Goal: Task Accomplishment & Management: Manage account settings

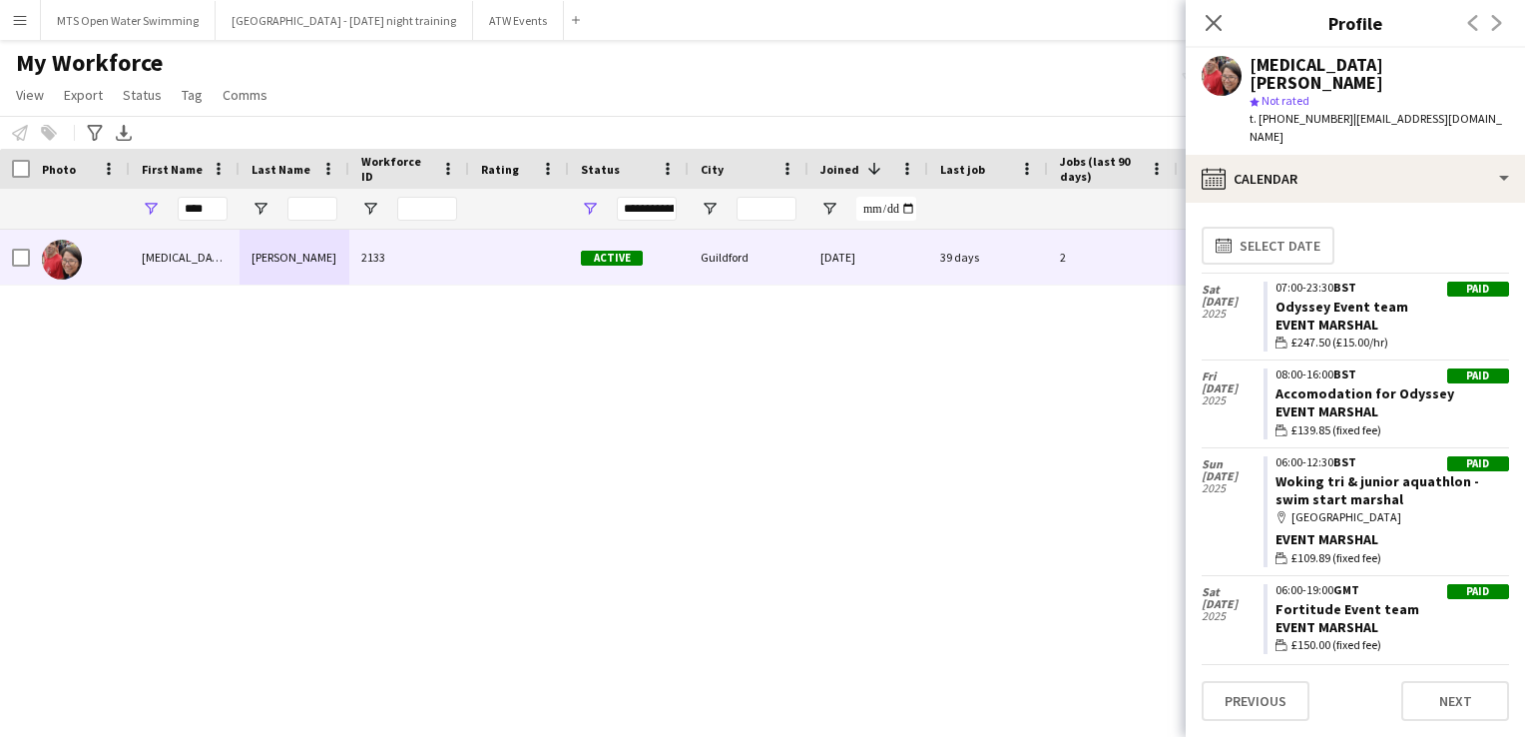
click at [1406, 66] on div "[MEDICAL_DATA][PERSON_NAME]" at bounding box center [1380, 74] width 260 height 36
click at [1221, 26] on icon "Close pop-in" at bounding box center [1213, 22] width 19 height 19
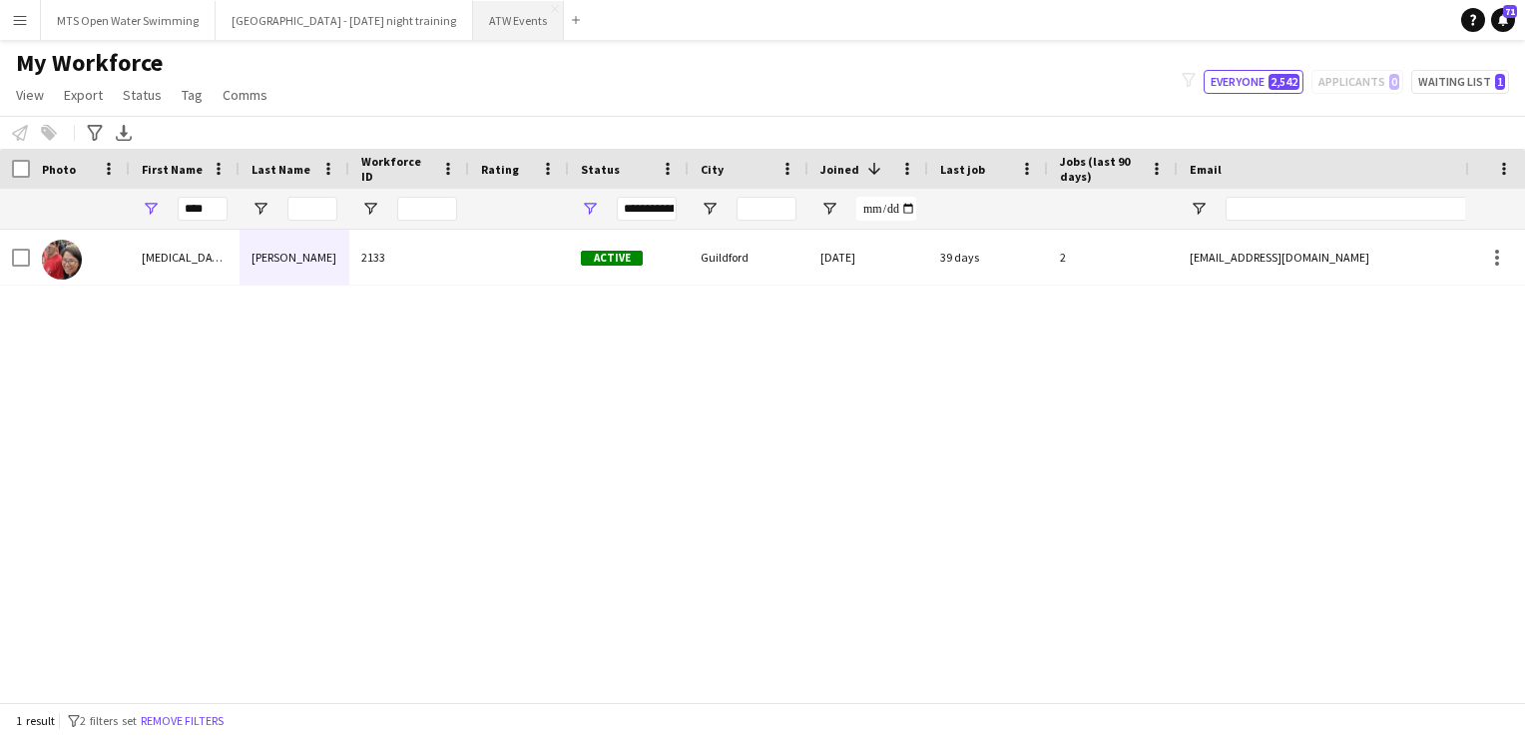
click at [473, 30] on button "ATW Events Close" at bounding box center [518, 20] width 91 height 39
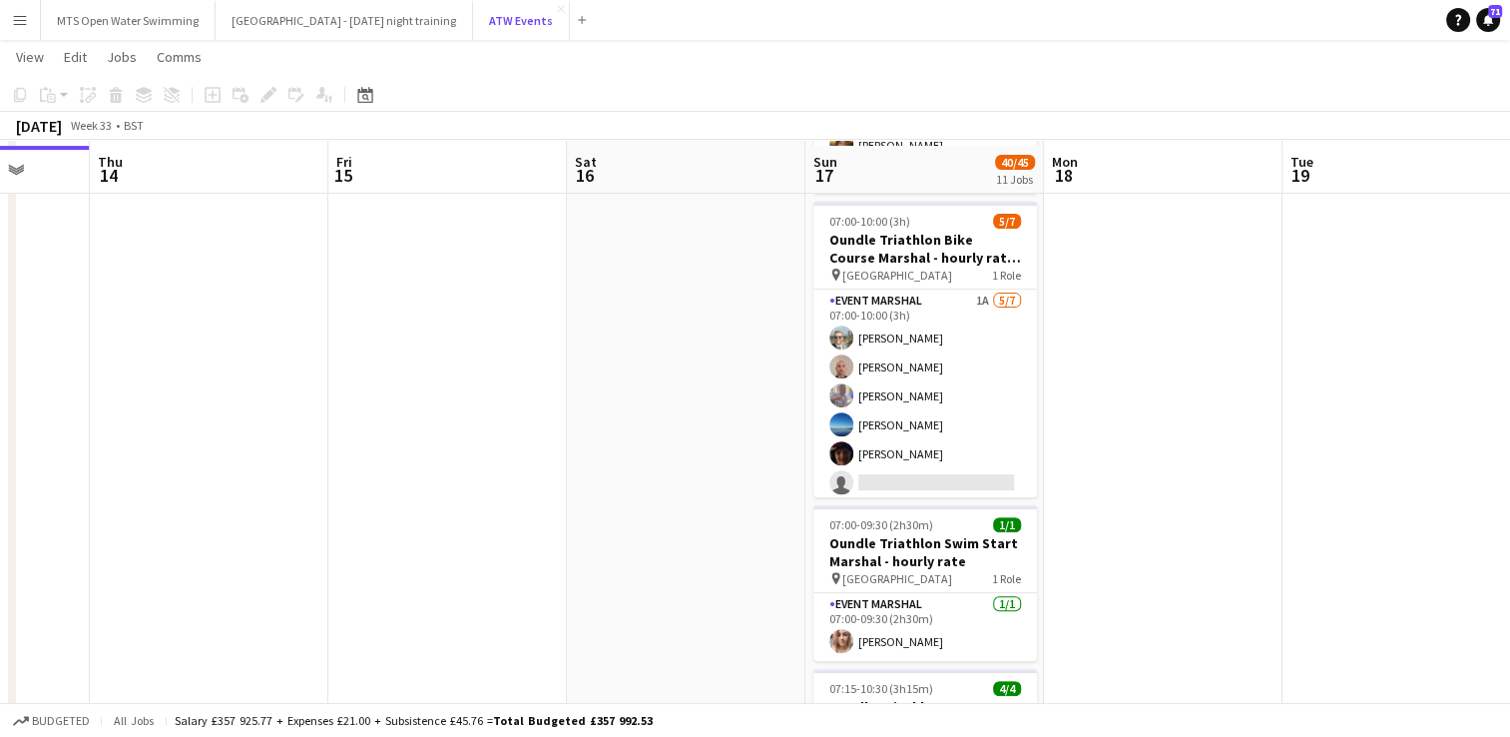
scroll to position [719, 0]
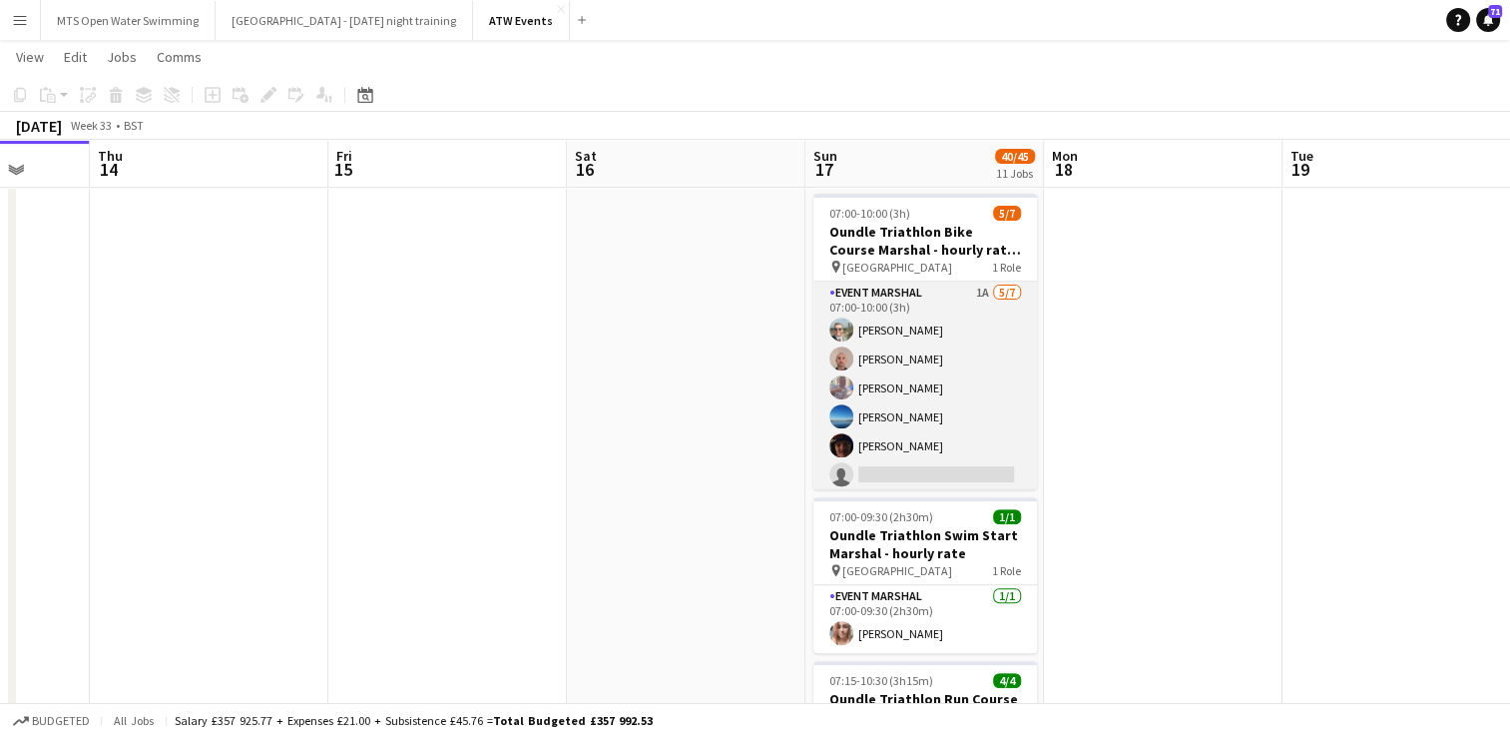
click at [962, 281] on app-card-role "Event Marshal 1A [DATE] 07:00-10:00 (3h) [PERSON_NAME] [PERSON_NAME] [PERSON_NA…" at bounding box center [926, 402] width 224 height 242
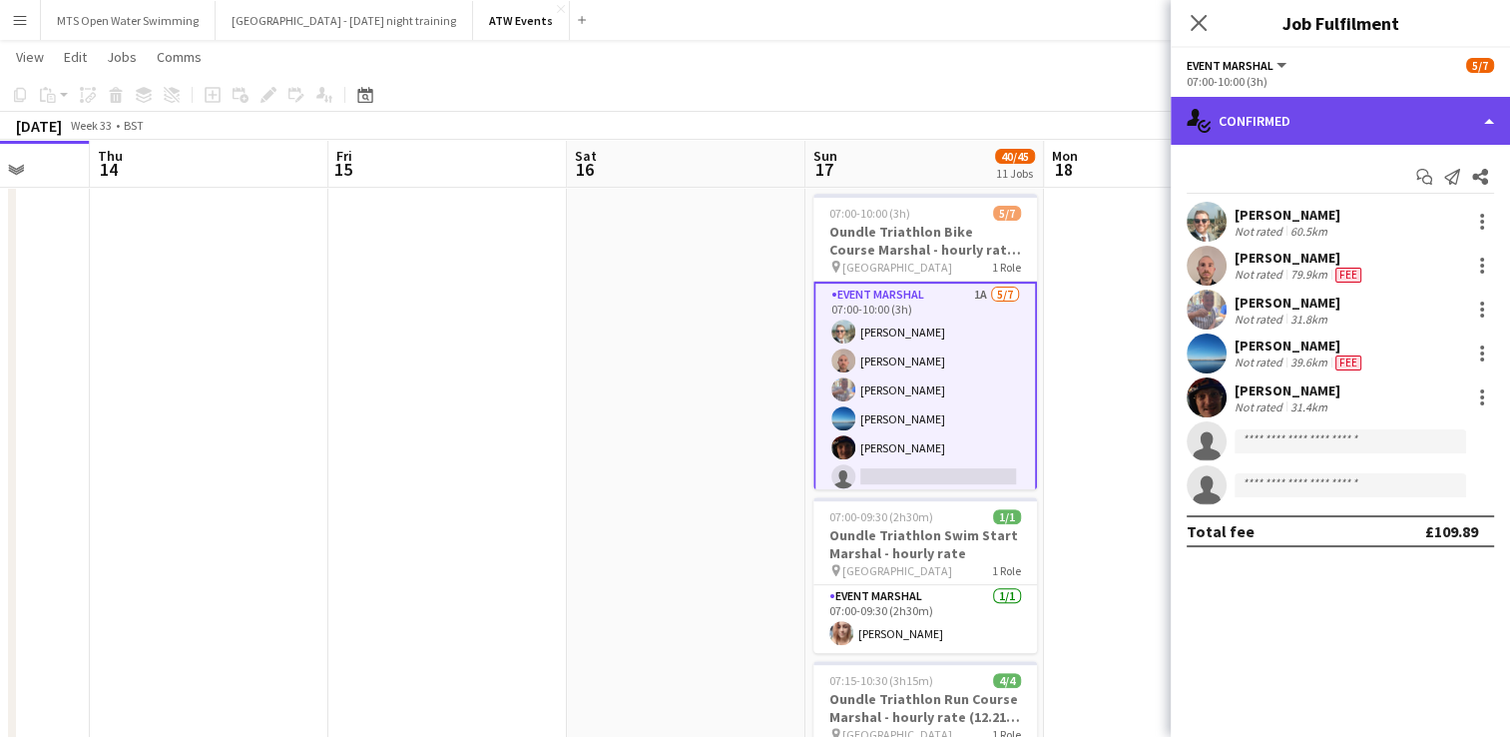
click at [1287, 137] on div "single-neutral-actions-check-2 Confirmed" at bounding box center [1340, 121] width 339 height 48
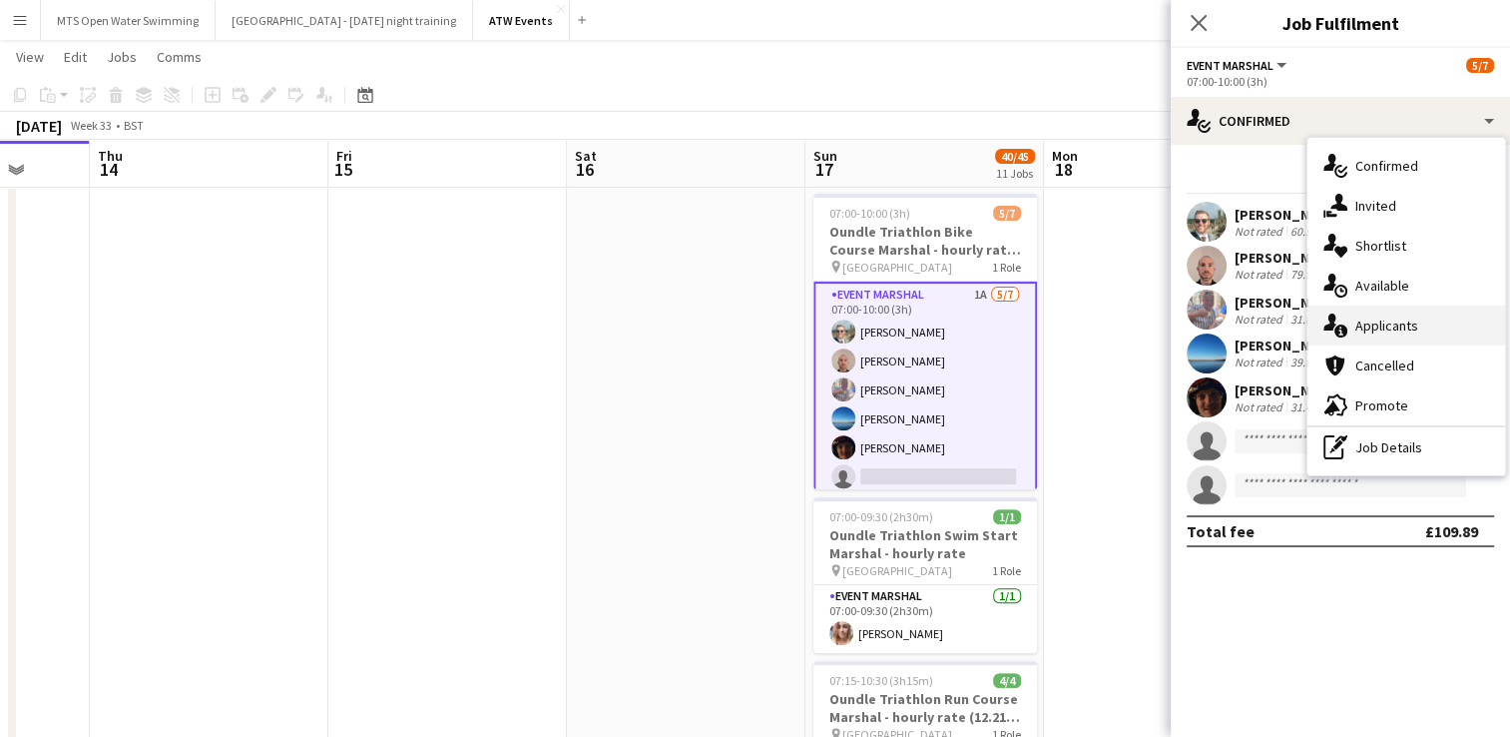
click at [1363, 329] on div "single-neutral-actions-information Applicants" at bounding box center [1407, 325] width 198 height 40
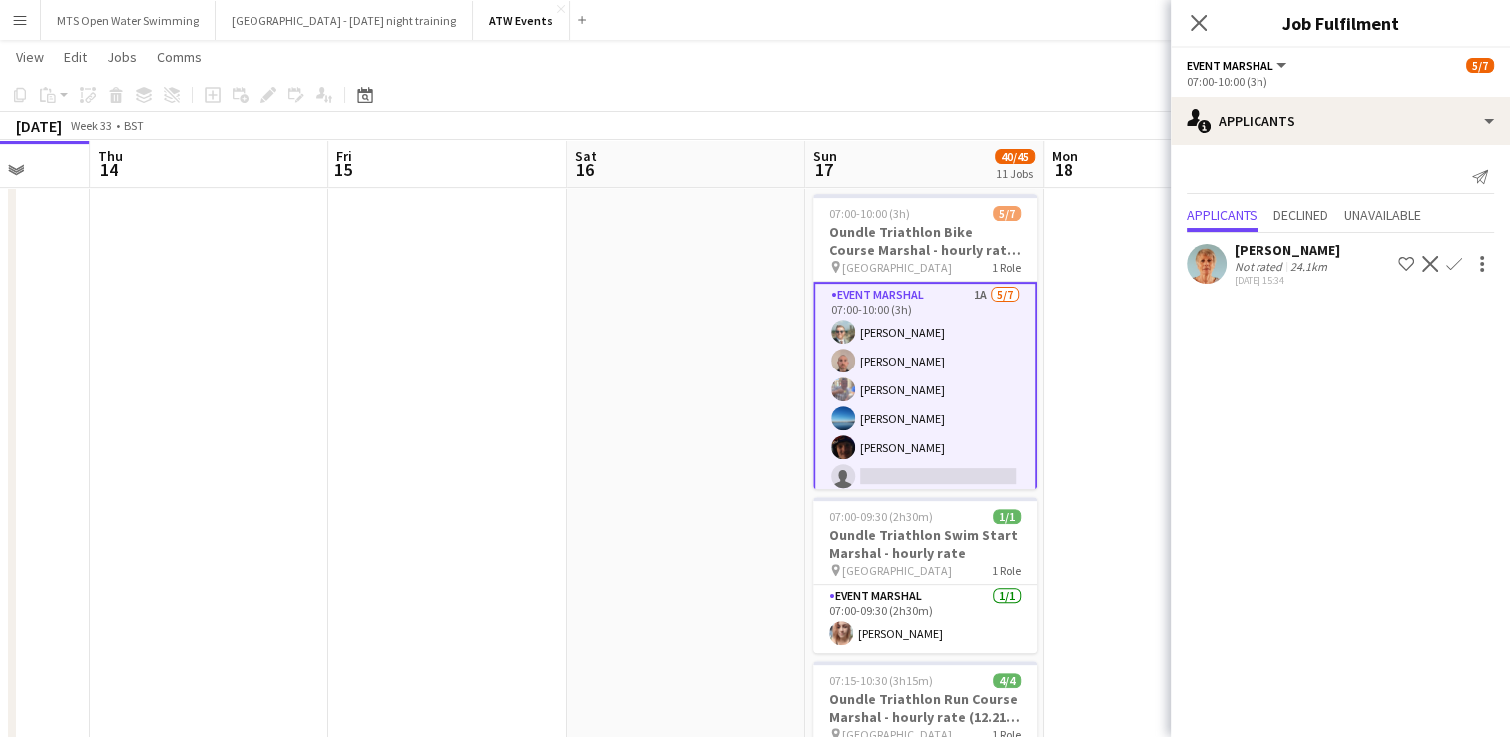
click at [1460, 262] on app-icon "Confirm" at bounding box center [1454, 264] width 16 height 16
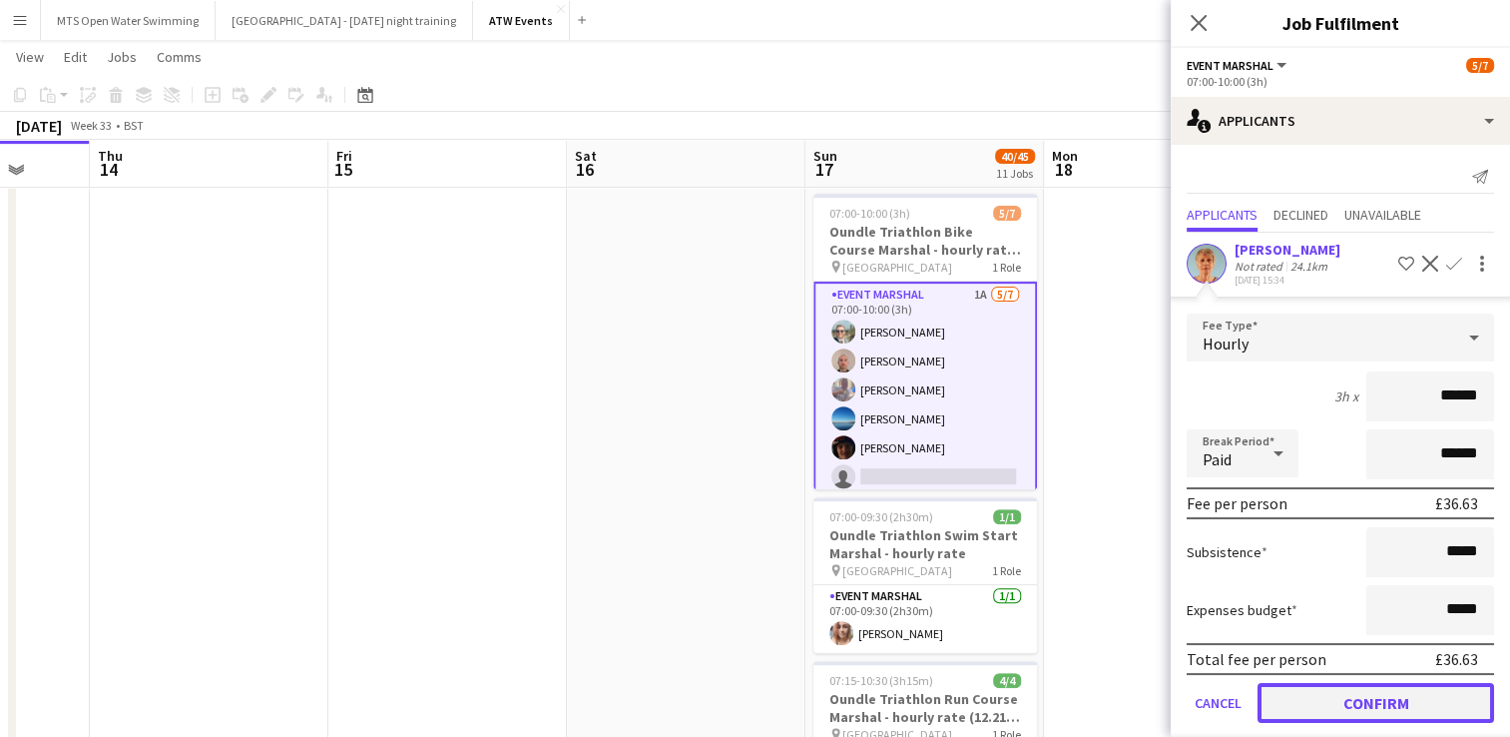
click at [1306, 697] on button "Confirm" at bounding box center [1376, 703] width 237 height 40
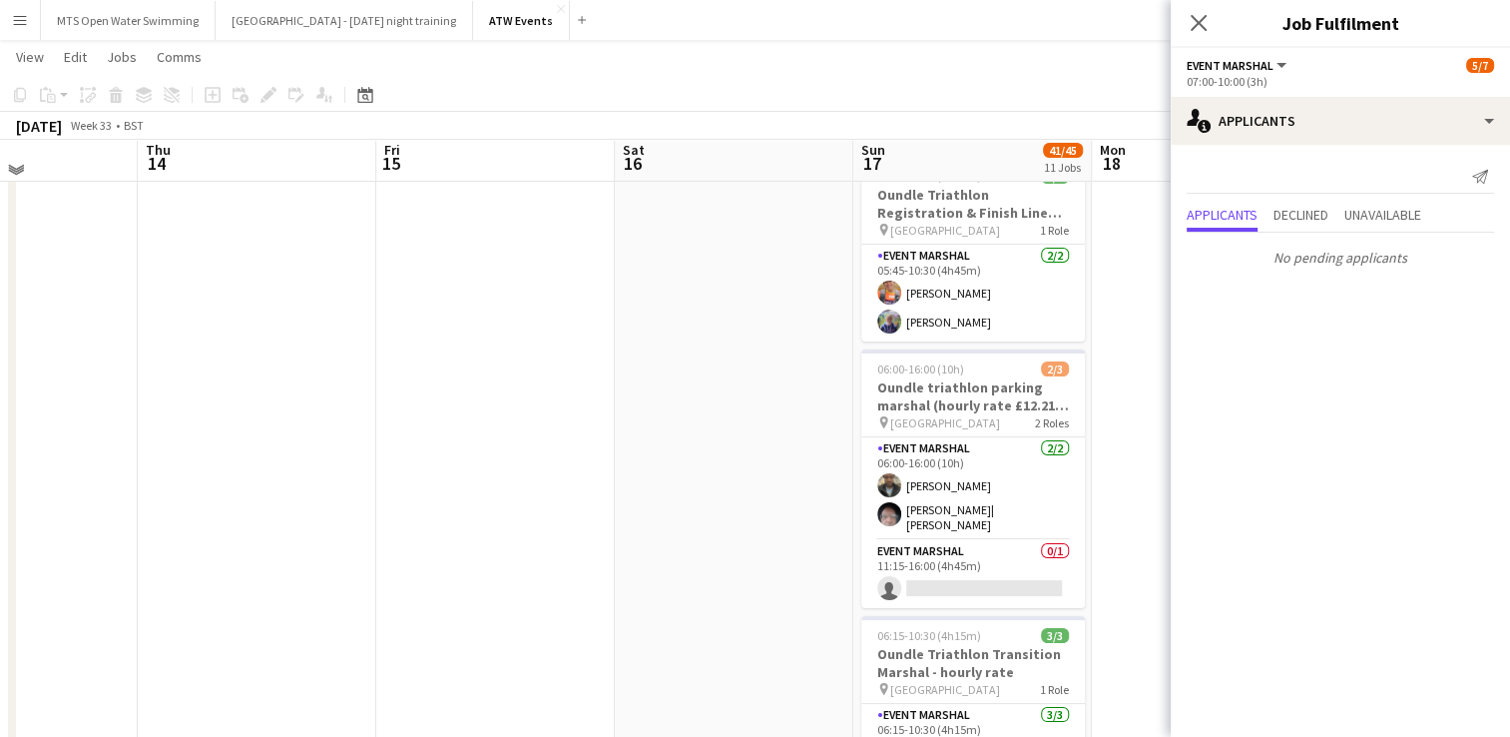
scroll to position [0, 0]
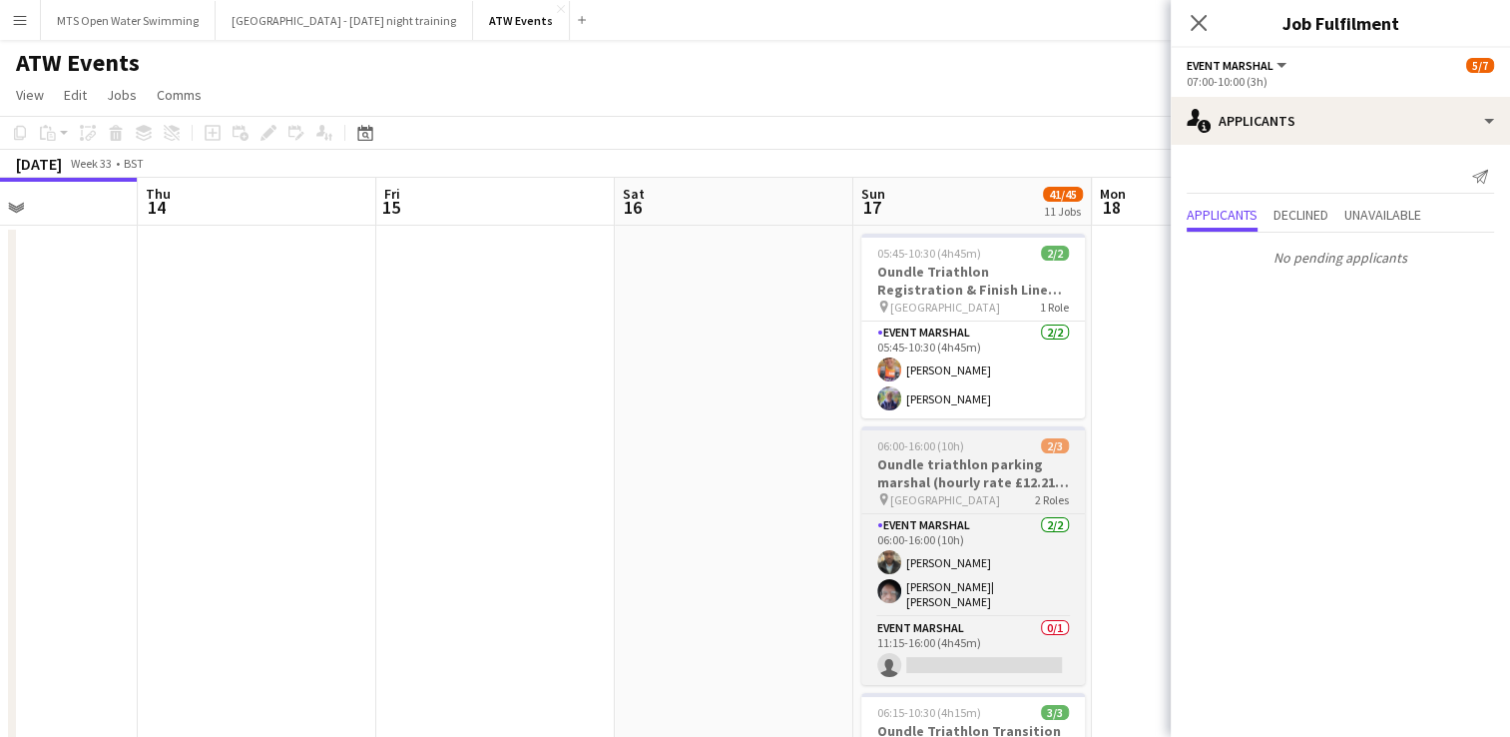
click at [898, 453] on app-job-card "06:00-16:00 (10h) 2/3 Oundle triathlon parking marshal (hourly rate £12.21 if o…" at bounding box center [973, 555] width 224 height 259
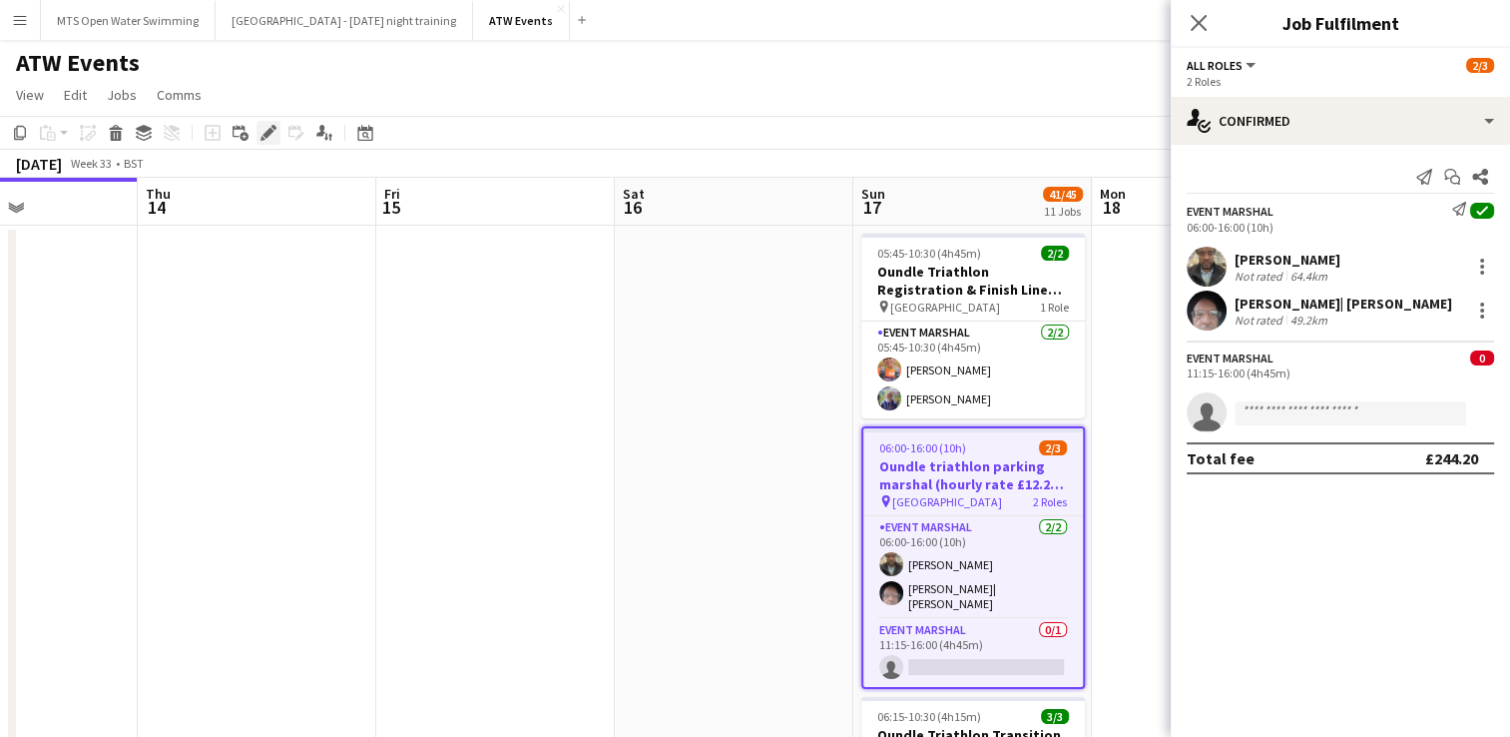
click at [268, 133] on icon at bounding box center [268, 133] width 11 height 11
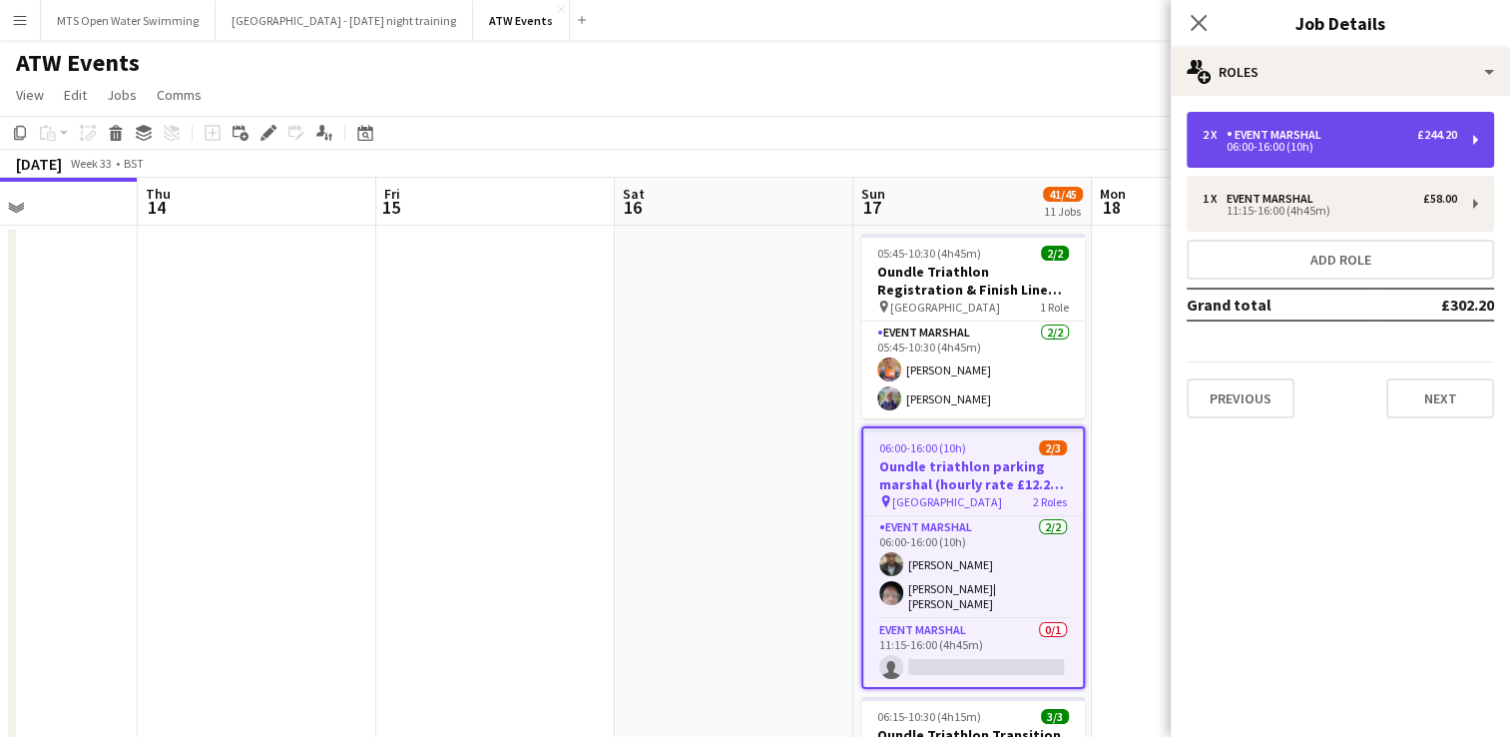
click at [1259, 148] on div "06:00-16:00 (10h)" at bounding box center [1330, 147] width 255 height 10
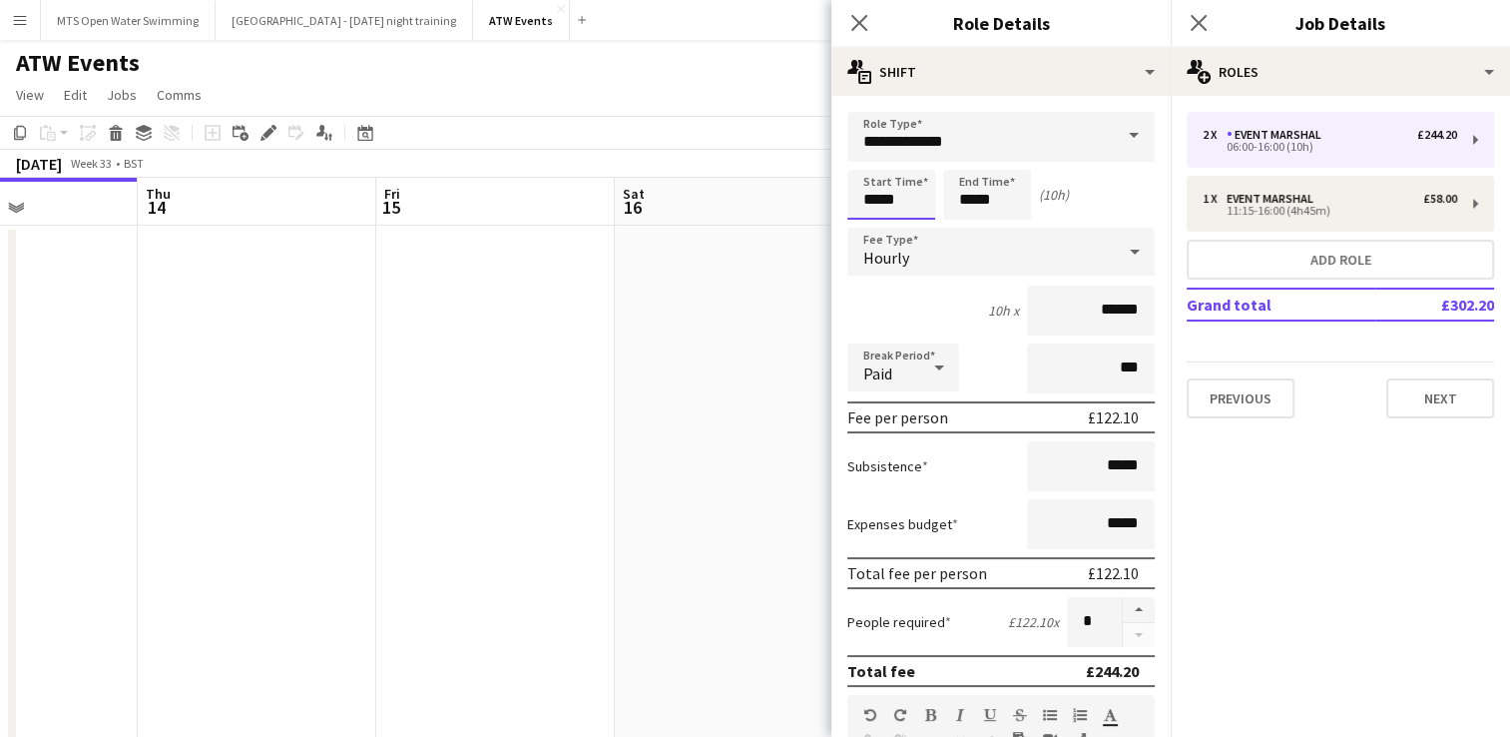
click at [902, 199] on input "*****" at bounding box center [891, 195] width 88 height 50
type input "*****"
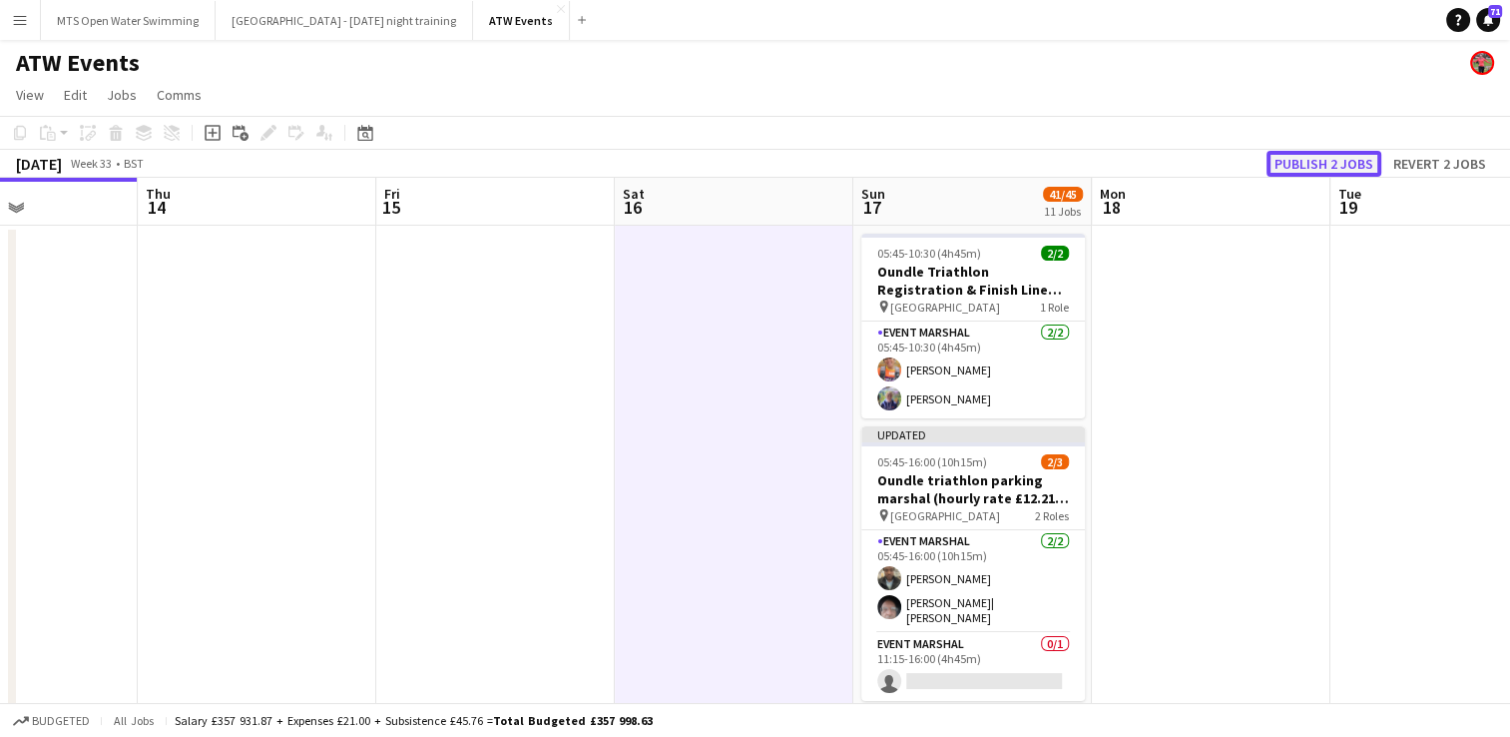
click at [1314, 171] on button "Publish 2 jobs" at bounding box center [1324, 164] width 115 height 26
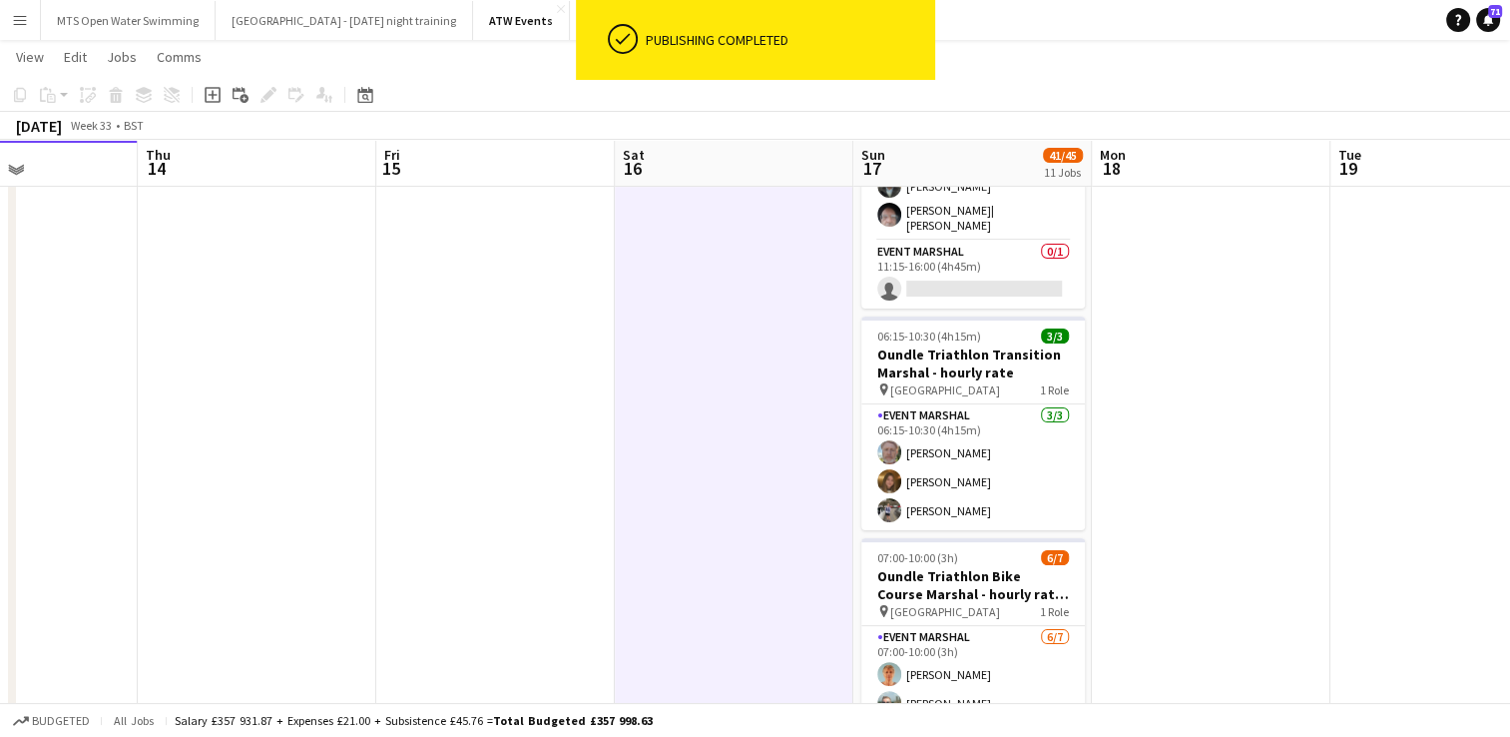
scroll to position [373, 0]
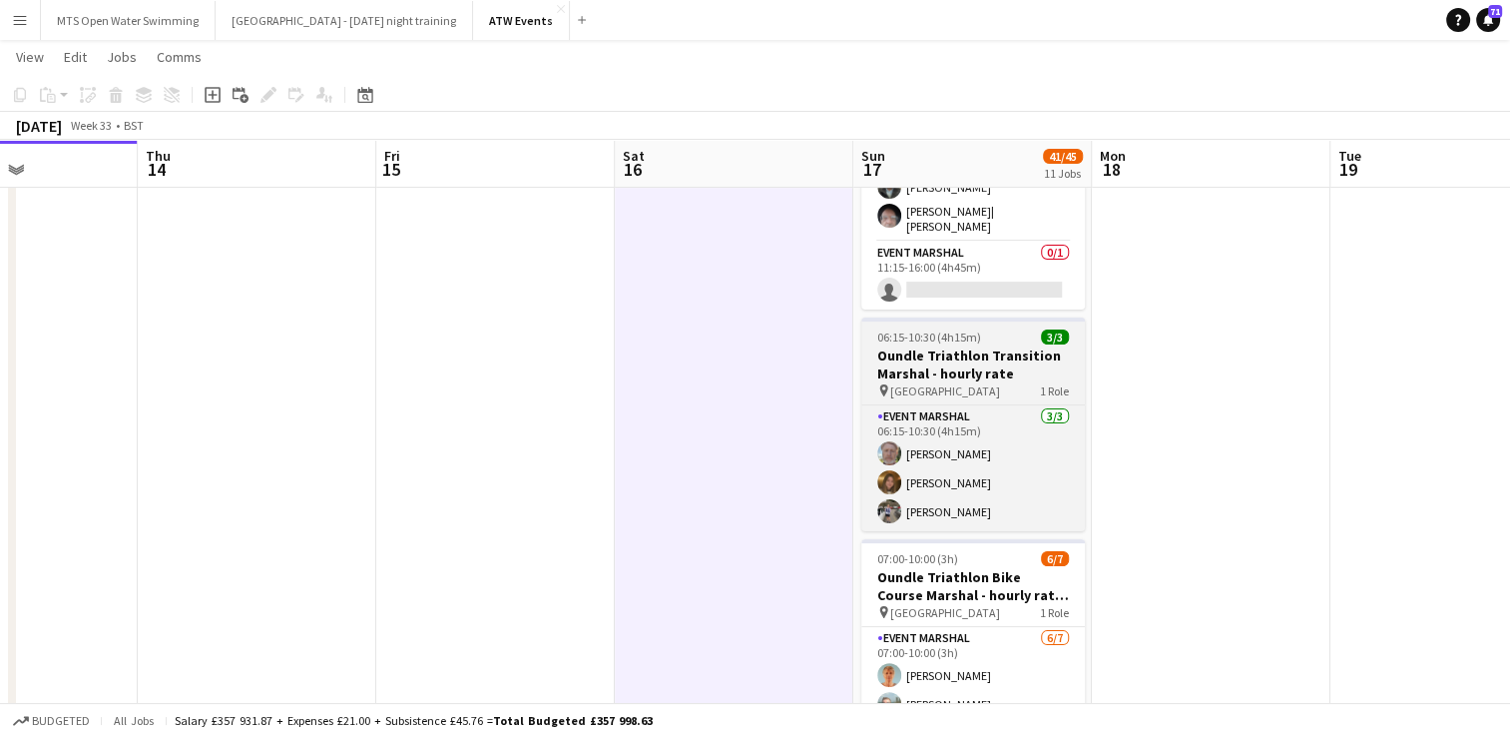
click at [888, 329] on span "06:15-10:30 (4h15m)" at bounding box center [929, 336] width 104 height 15
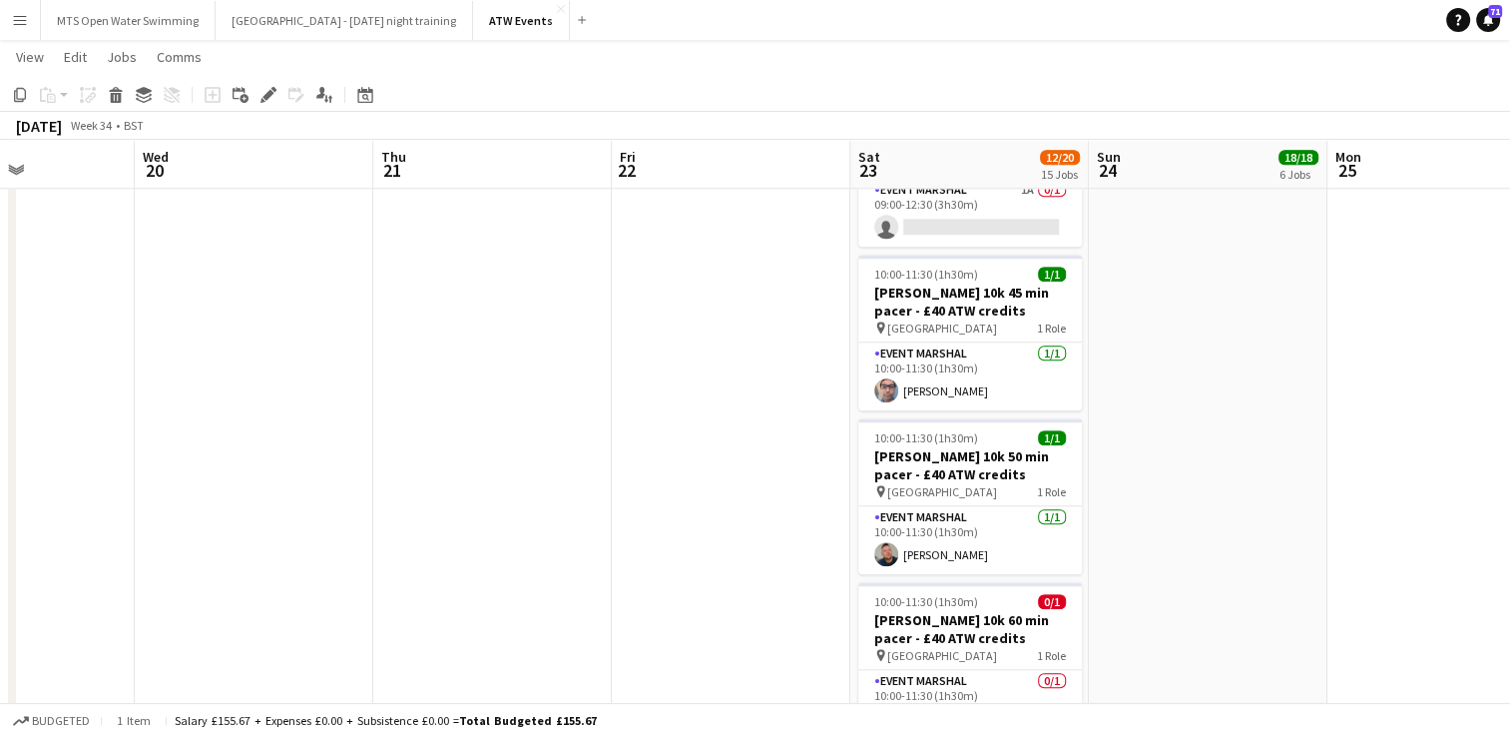
scroll to position [0, 573]
